Goal: Find specific page/section: Find specific page/section

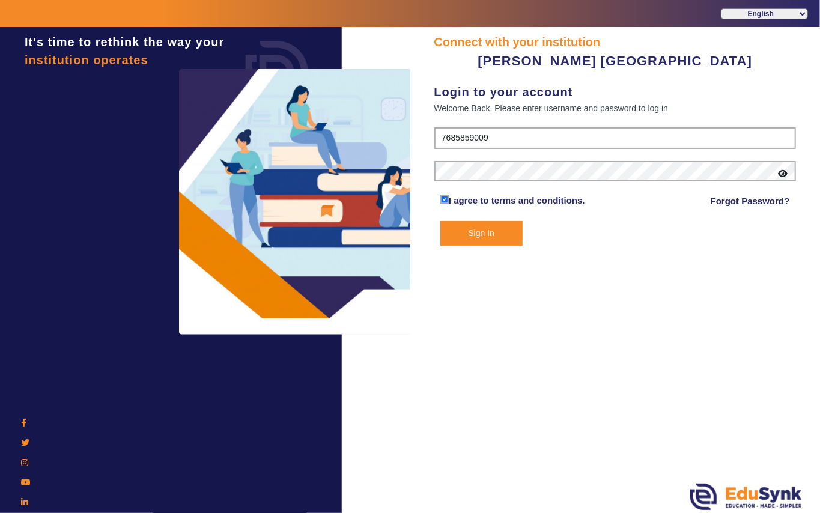
click at [480, 233] on button "Sign In" at bounding box center [481, 233] width 82 height 25
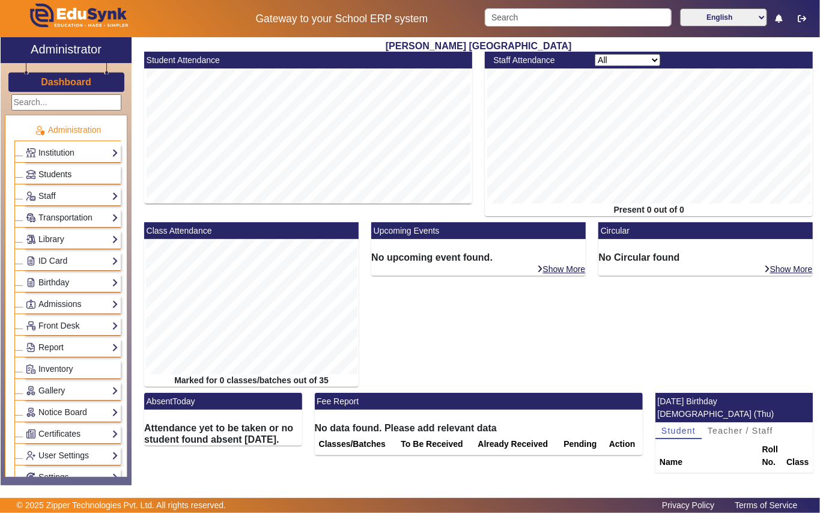
click at [60, 173] on span "Students" at bounding box center [54, 174] width 33 height 10
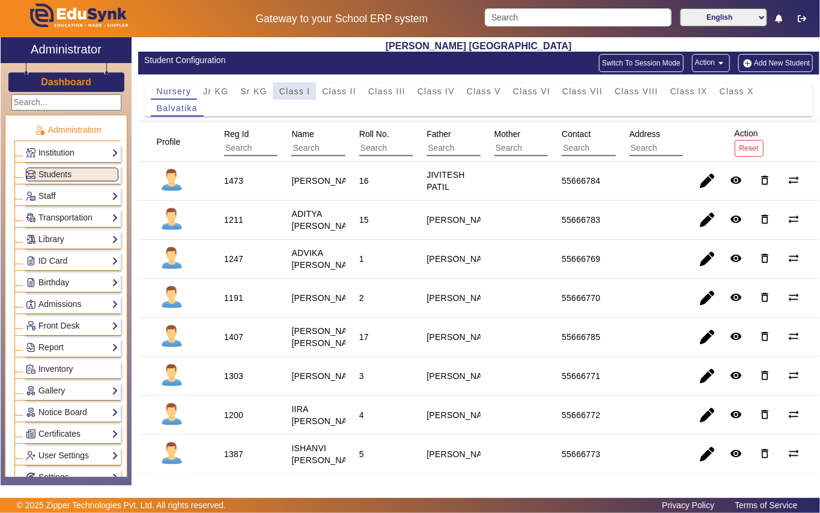
click at [289, 89] on span "Class I" at bounding box center [294, 91] width 31 height 8
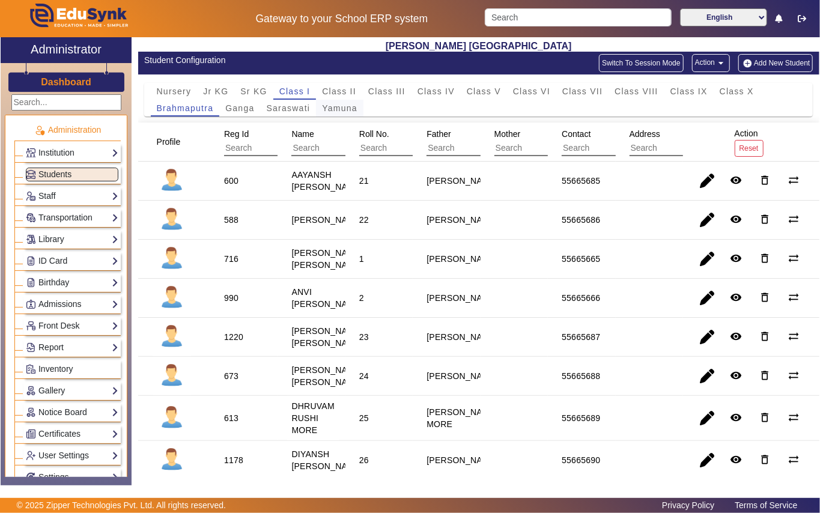
click at [334, 107] on span "Yamuna" at bounding box center [339, 108] width 35 height 8
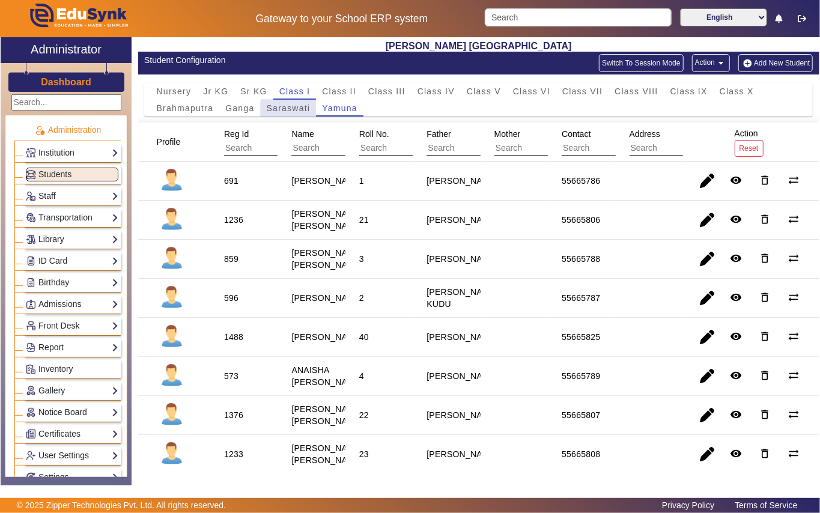
click at [291, 109] on span "Saraswati" at bounding box center [289, 108] width 44 height 8
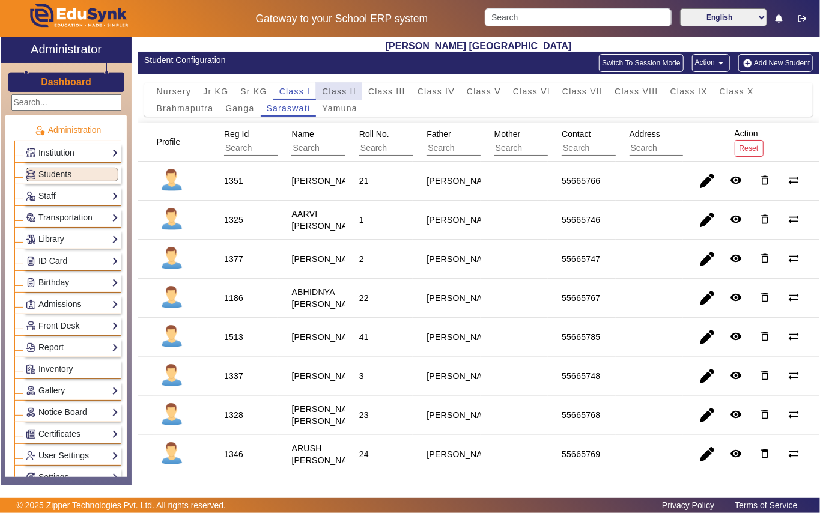
click at [334, 94] on span "Class II" at bounding box center [339, 91] width 34 height 8
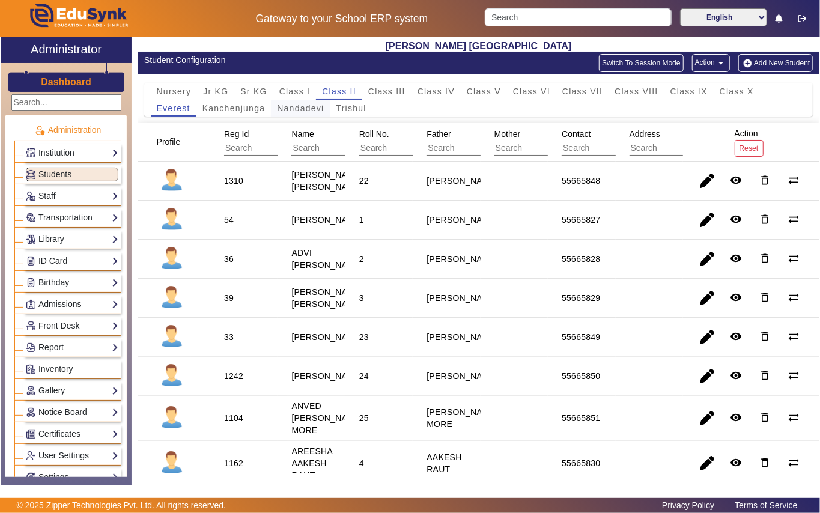
click at [309, 112] on span "Nandadevi" at bounding box center [300, 108] width 47 height 8
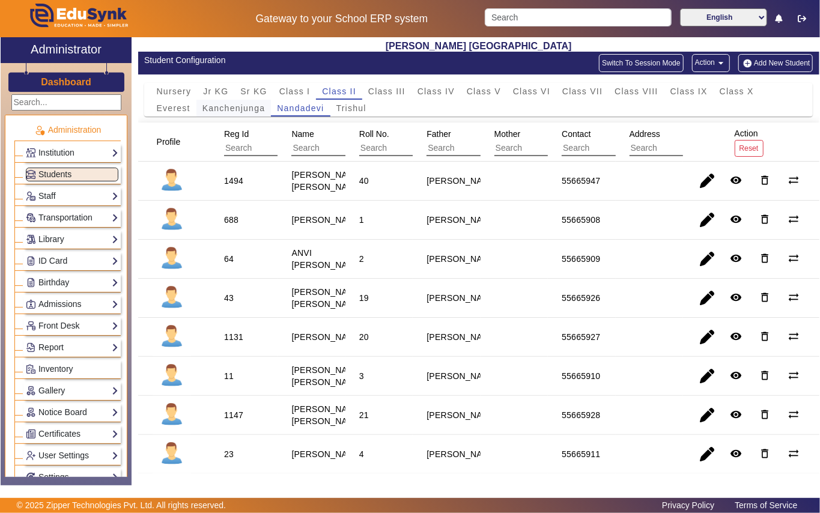
click at [246, 110] on span "Kanchenjunga" at bounding box center [233, 108] width 63 height 8
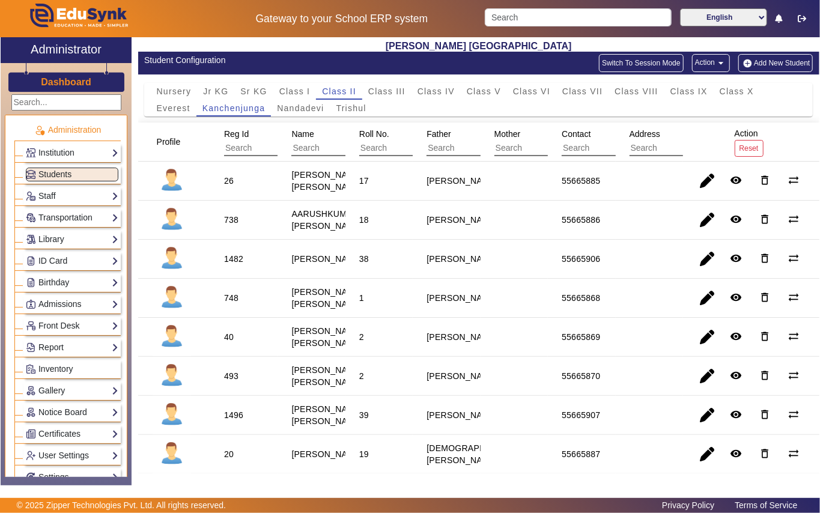
click at [256, 183] on mat-cell "26" at bounding box center [243, 181] width 67 height 39
click at [441, 89] on span "Class IV" at bounding box center [435, 91] width 37 height 8
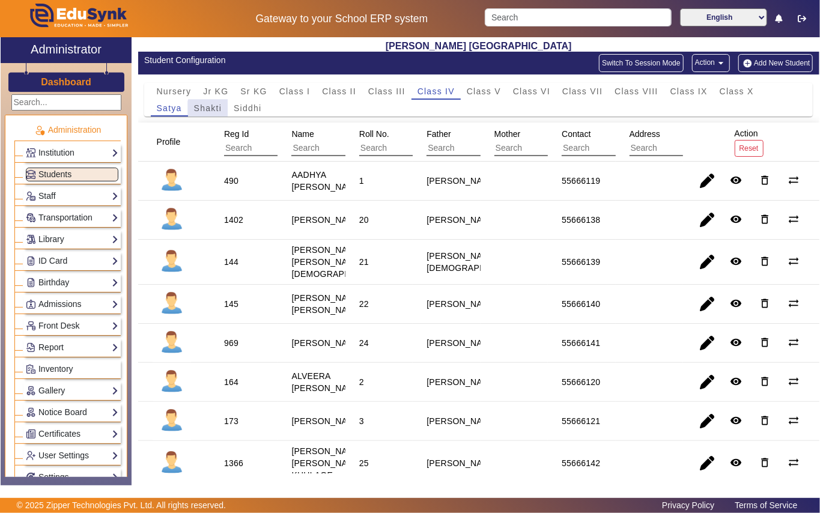
click at [216, 110] on span "Shakti" at bounding box center [208, 108] width 28 height 8
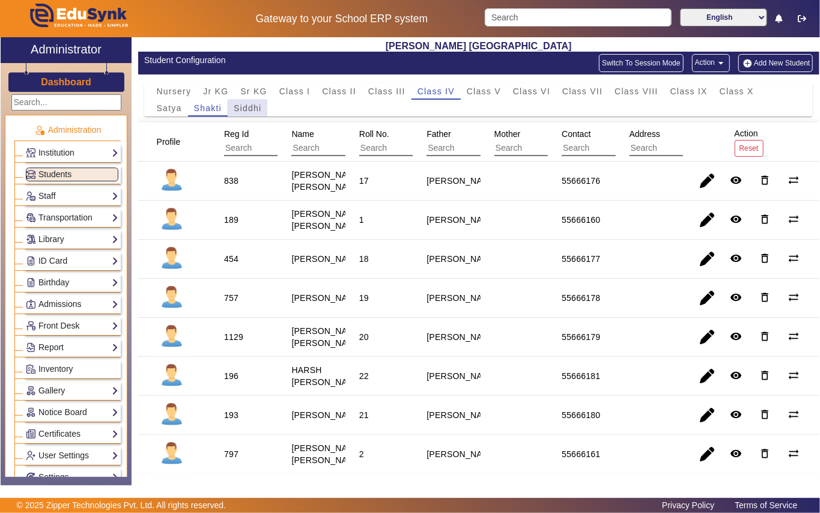
click at [251, 112] on span "Siddhi" at bounding box center [248, 108] width 28 height 8
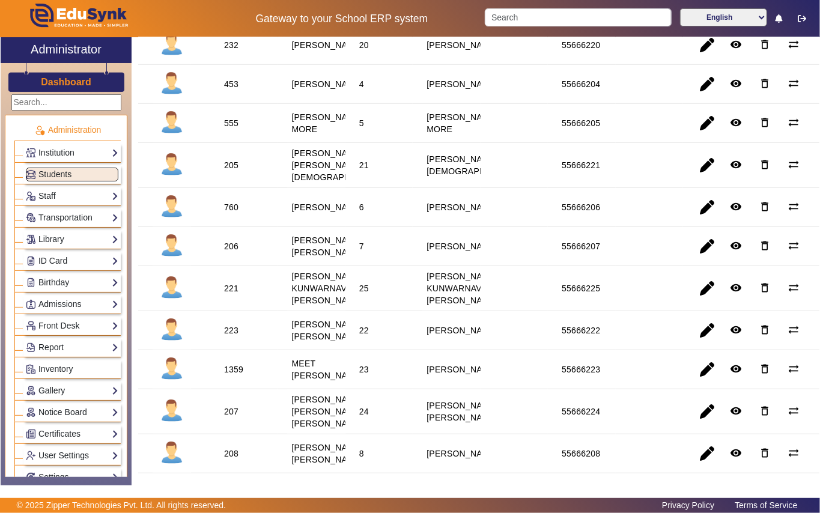
scroll to position [320, 0]
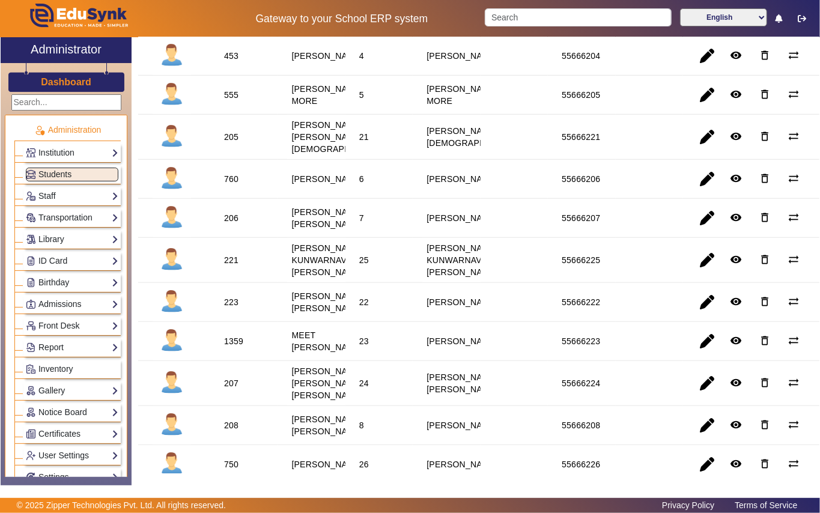
click at [334, 277] on staff-with-status "[PERSON_NAME] KUNWARNAVNEET [PERSON_NAME]" at bounding box center [330, 260] width 78 height 34
click at [339, 278] on div "[PERSON_NAME] KUNWARNAVNEET [PERSON_NAME]" at bounding box center [330, 260] width 78 height 36
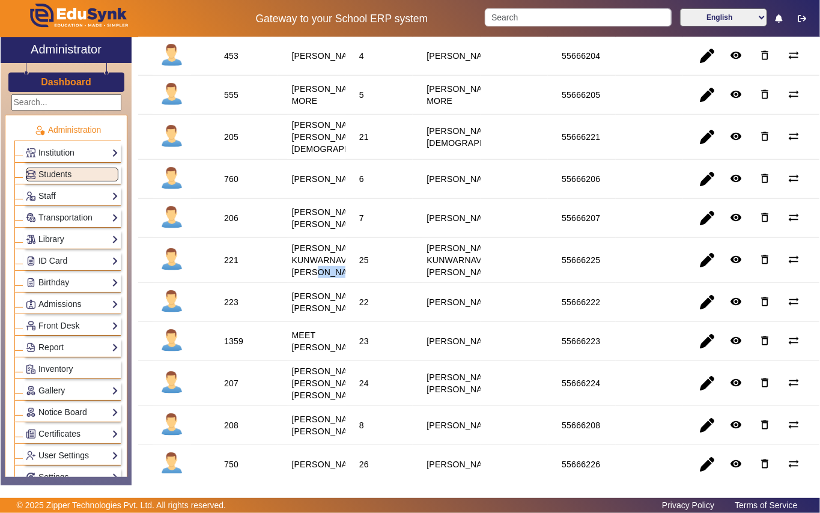
click at [339, 278] on div "[PERSON_NAME] KUNWARNAVNEET [PERSON_NAME]" at bounding box center [330, 260] width 78 height 36
click at [345, 283] on mat-cell "25" at bounding box center [378, 260] width 67 height 45
click at [396, 283] on mat-cell "25" at bounding box center [378, 260] width 67 height 45
click at [330, 278] on div "[PERSON_NAME] KUNWARNAVNEET [PERSON_NAME]" at bounding box center [330, 260] width 78 height 36
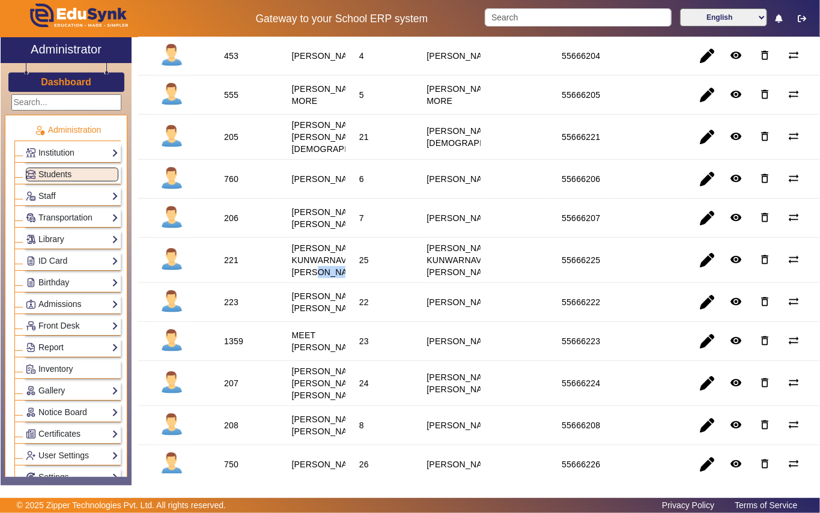
drag, startPoint x: 330, startPoint y: 336, endPoint x: 329, endPoint y: 330, distance: 6.6
click at [330, 278] on div "[PERSON_NAME] KUNWARNAVNEET [PERSON_NAME]" at bounding box center [330, 260] width 78 height 36
click at [323, 277] on staff-with-status "[PERSON_NAME] KUNWARNAVNEET [PERSON_NAME]" at bounding box center [330, 260] width 78 height 34
click at [322, 277] on staff-with-status "[PERSON_NAME] KUNWARNAVNEET [PERSON_NAME]" at bounding box center [330, 260] width 78 height 34
click at [305, 277] on staff-with-status "[PERSON_NAME] KUNWARNAVNEET [PERSON_NAME]" at bounding box center [330, 260] width 78 height 34
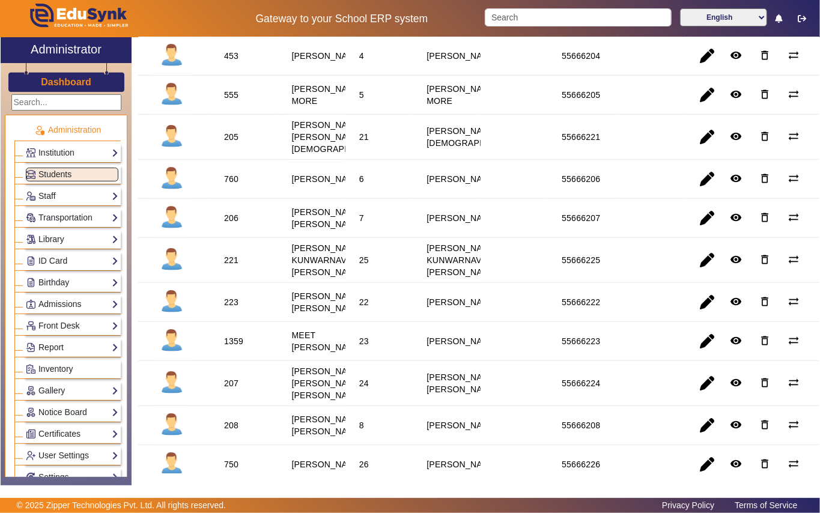
click at [299, 278] on div "[PERSON_NAME] KUNWARNAVNEET [PERSON_NAME]" at bounding box center [330, 260] width 78 height 36
drag, startPoint x: 286, startPoint y: 318, endPoint x: 337, endPoint y: 342, distance: 56.2
click at [337, 282] on div "[PERSON_NAME] KUNWARNAVNEET [PERSON_NAME]" at bounding box center [330, 260] width 86 height 44
drag, startPoint x: 341, startPoint y: 327, endPoint x: 255, endPoint y: 342, distance: 87.1
click at [255, 283] on mat-cell "221" at bounding box center [243, 260] width 67 height 45
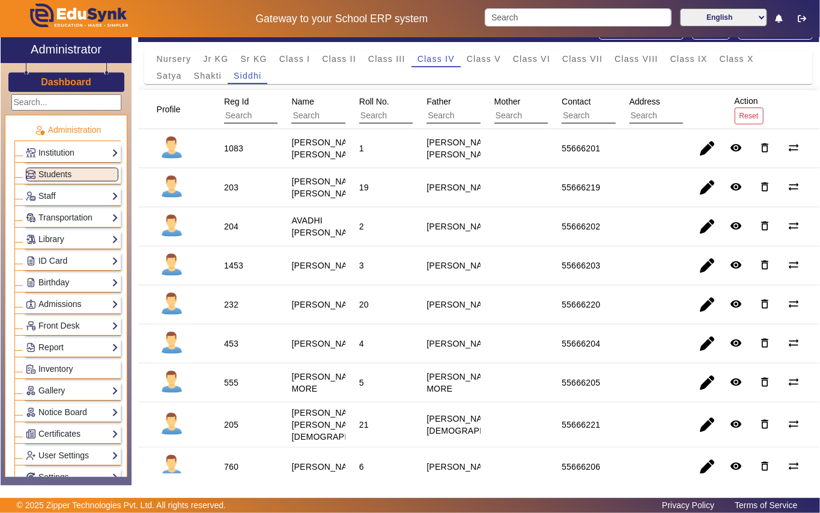
scroll to position [0, 0]
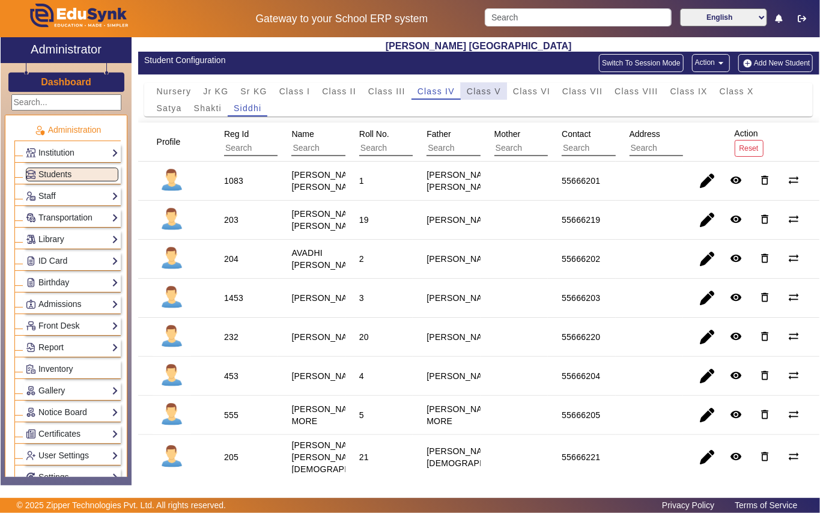
click at [490, 90] on span "Class V" at bounding box center [484, 91] width 34 height 8
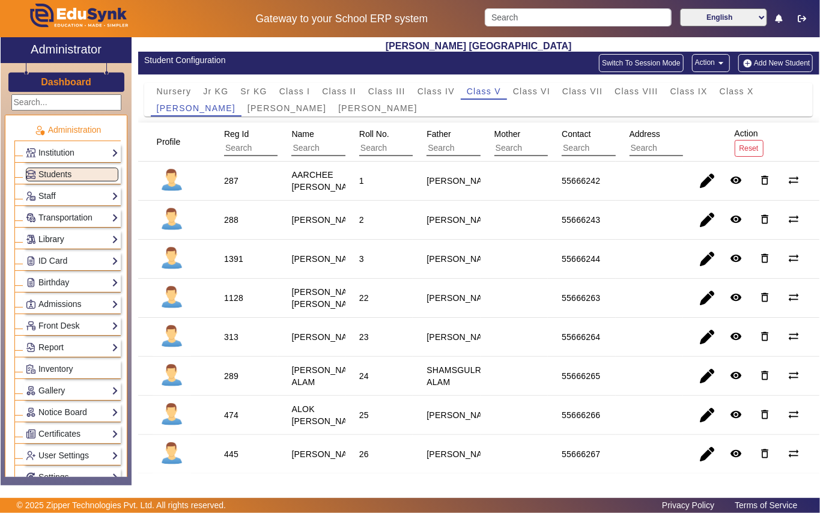
click at [53, 241] on link "Library" at bounding box center [72, 239] width 92 height 14
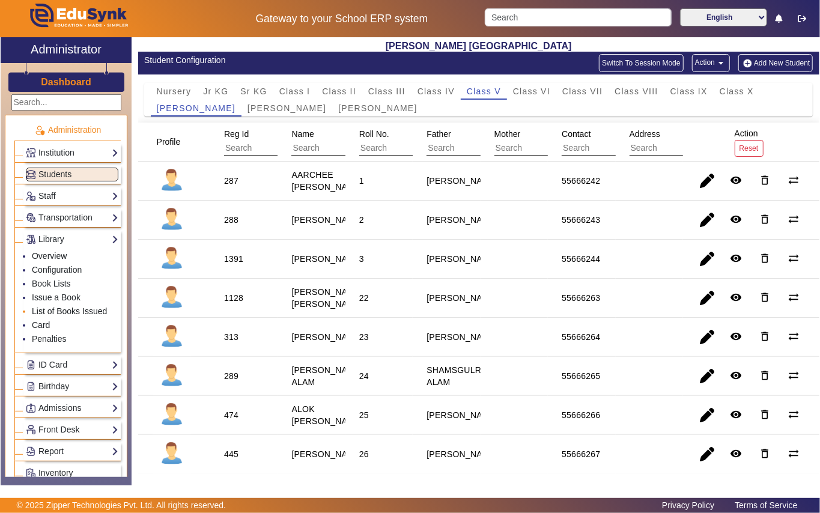
click at [70, 315] on link "List of Books Issued" at bounding box center [69, 311] width 75 height 10
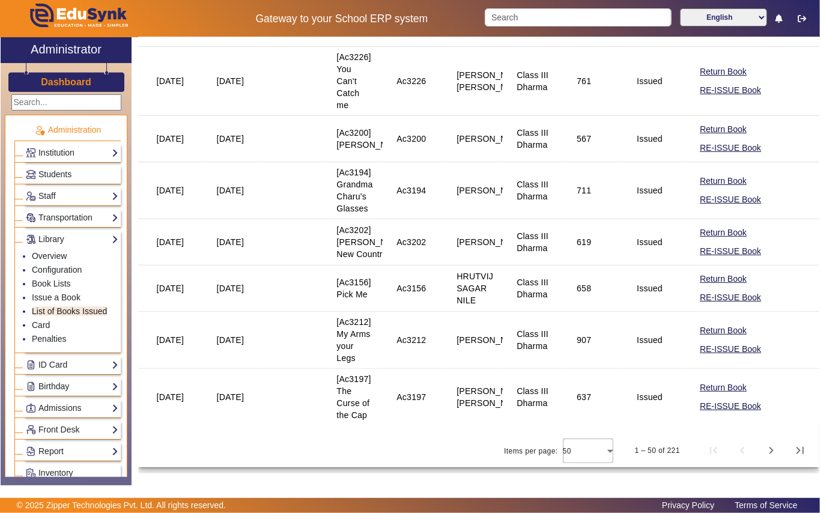
scroll to position [2875, 0]
click at [762, 449] on span "Next page" at bounding box center [771, 450] width 29 height 29
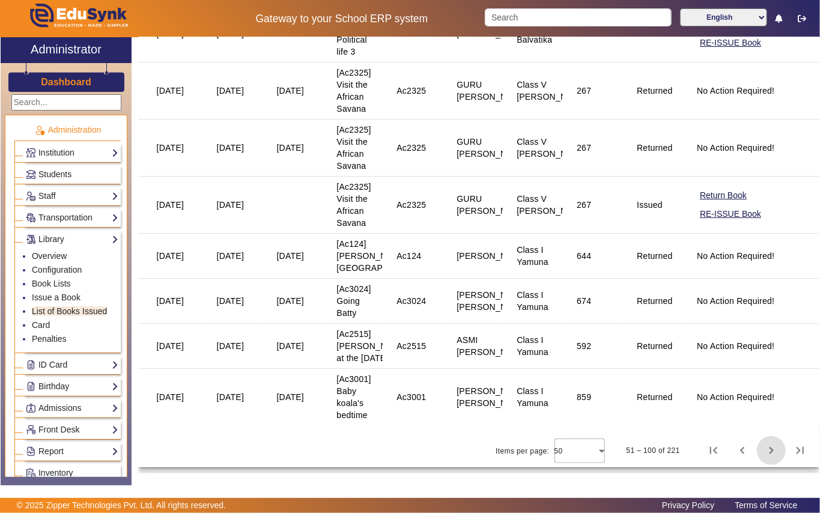
scroll to position [2732, 0]
click at [763, 450] on span "Next page" at bounding box center [771, 450] width 29 height 29
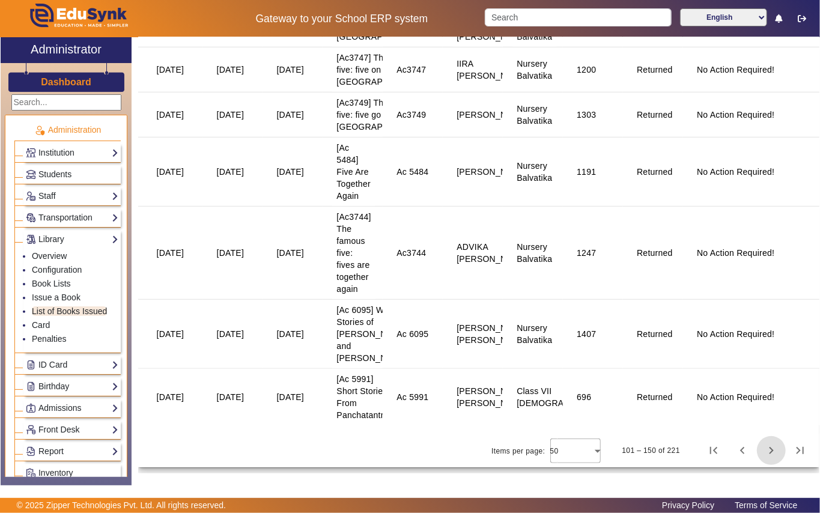
scroll to position [3285, 0]
click at [764, 447] on span "Next page" at bounding box center [771, 450] width 29 height 29
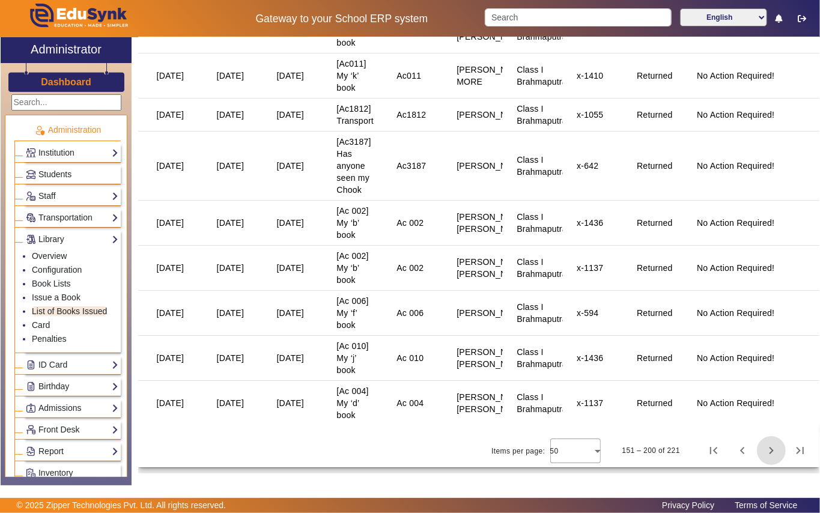
scroll to position [2380, 0]
click at [763, 455] on span "Next page" at bounding box center [771, 450] width 29 height 29
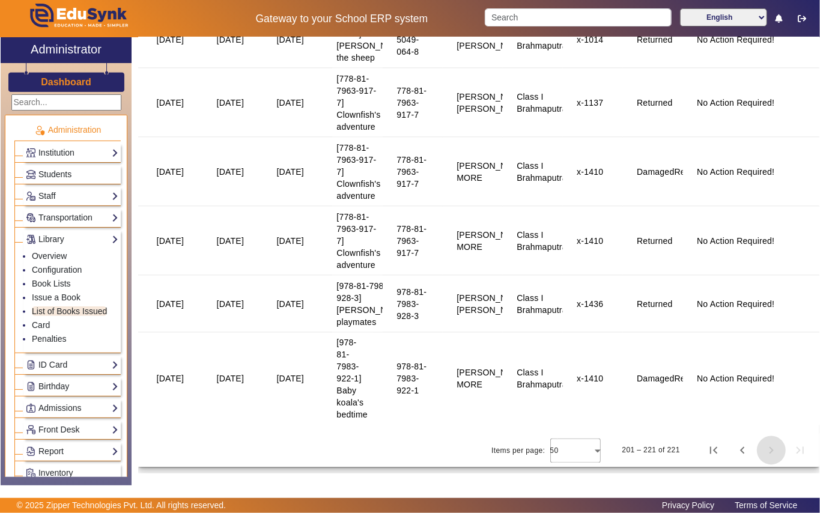
scroll to position [896, 0]
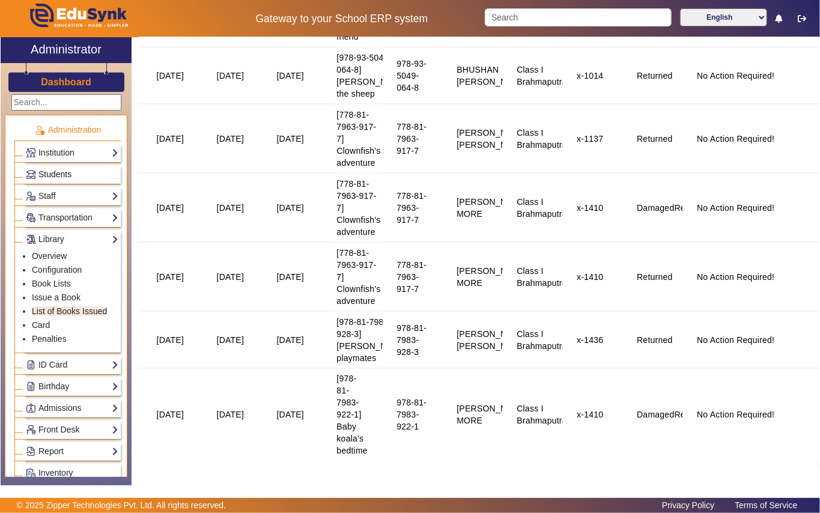
click at [44, 173] on span "Students" at bounding box center [54, 174] width 33 height 10
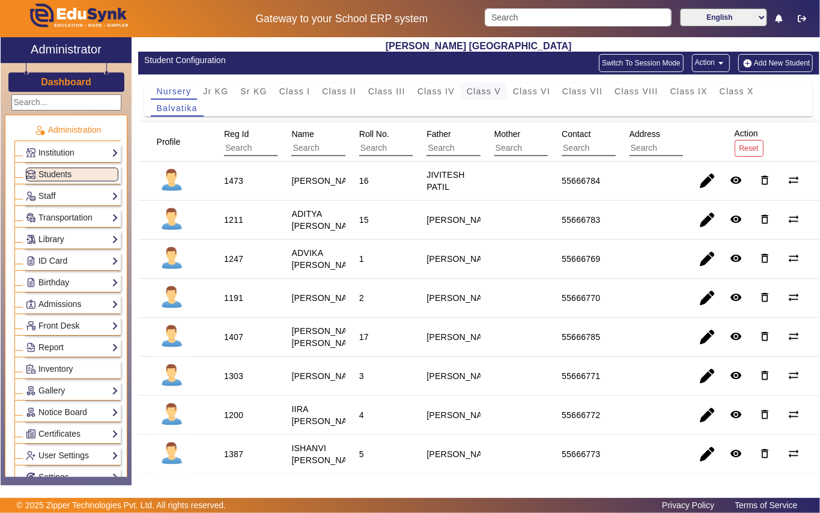
click at [479, 92] on span "Class V" at bounding box center [484, 91] width 34 height 8
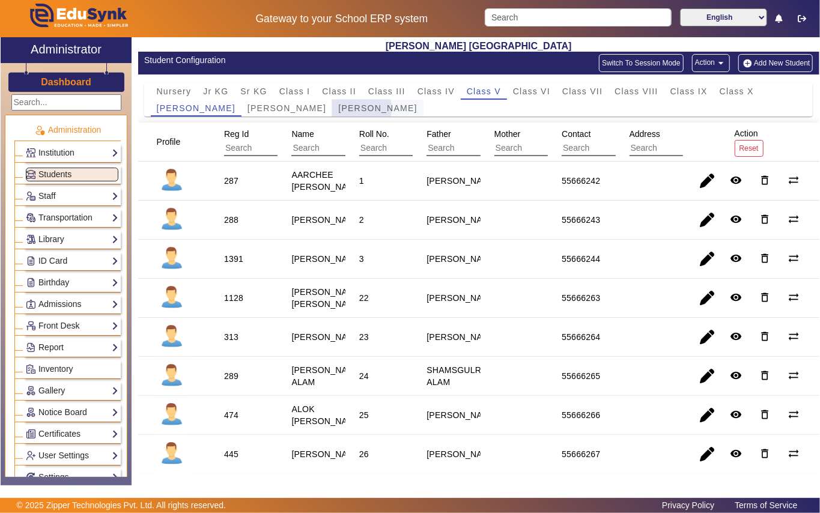
click at [338, 109] on span "[PERSON_NAME]" at bounding box center [377, 108] width 79 height 8
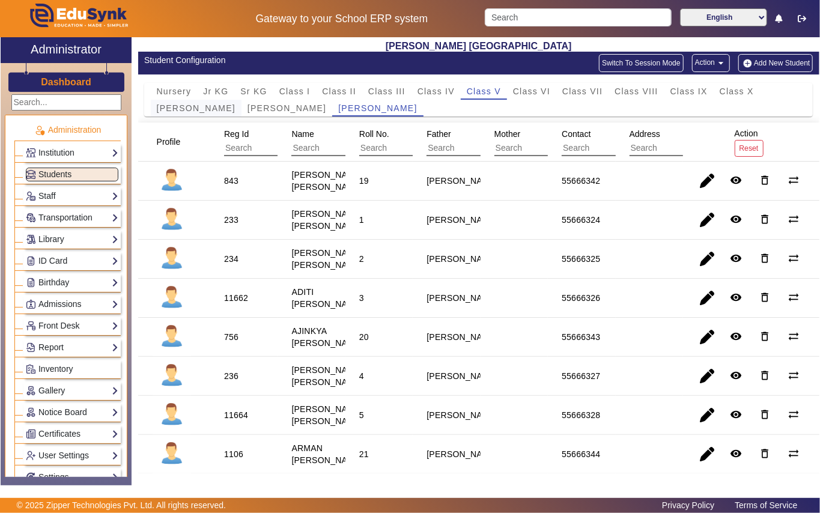
click at [197, 109] on span "[PERSON_NAME]" at bounding box center [196, 108] width 79 height 8
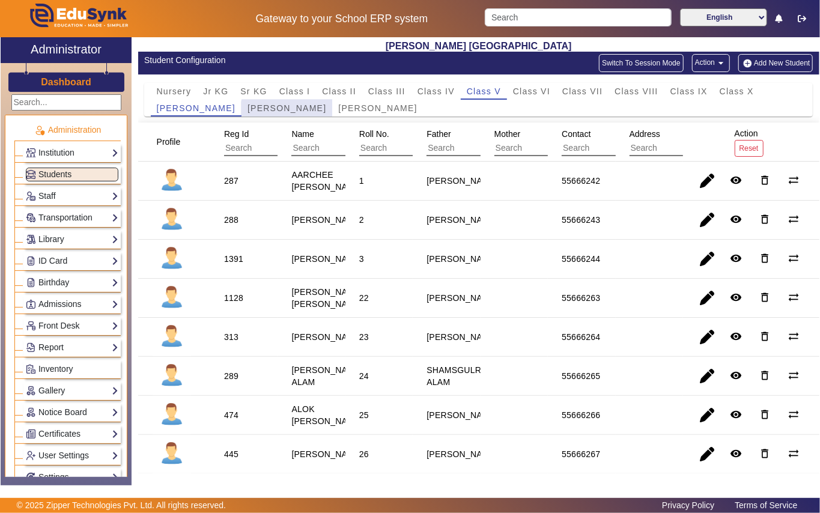
click at [274, 113] on span "[PERSON_NAME]" at bounding box center [286, 108] width 79 height 17
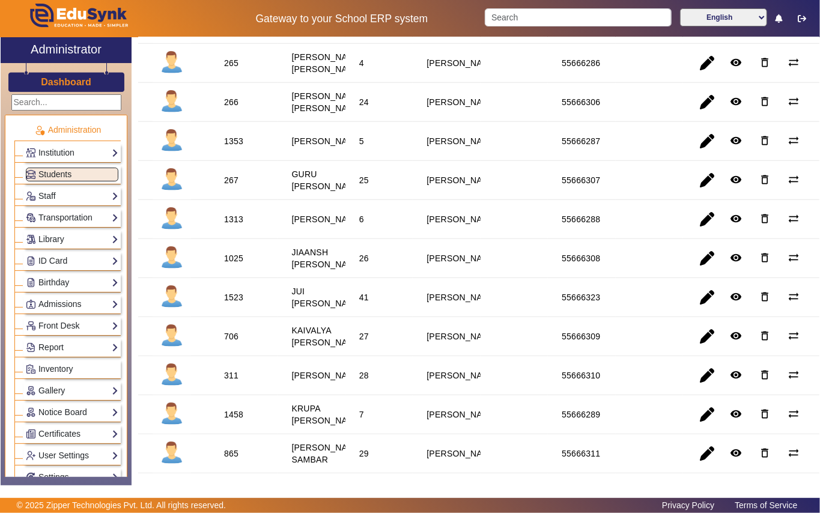
scroll to position [400, 0]
